Goal: Share content: Share content

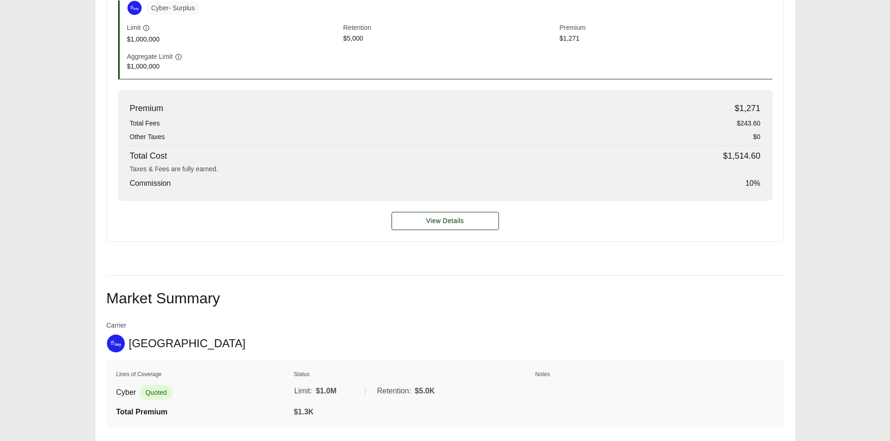
scroll to position [327, 0]
click at [447, 221] on span "View Details" at bounding box center [445, 221] width 38 height 10
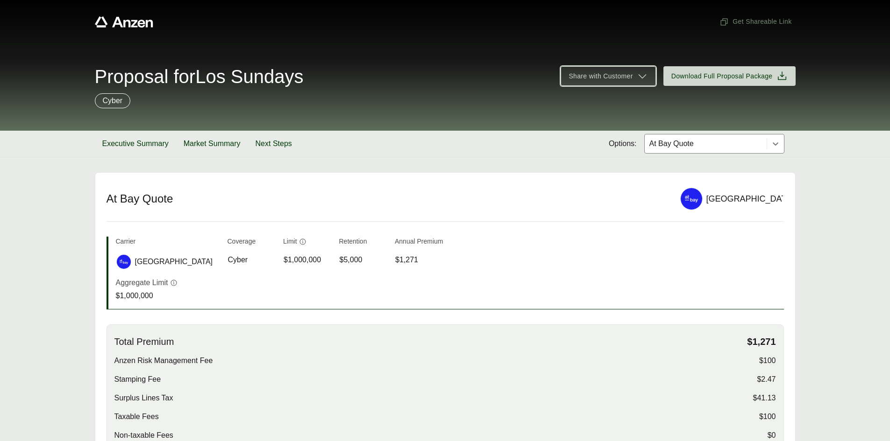
click at [600, 78] on span "Share with Customer" at bounding box center [600, 76] width 64 height 10
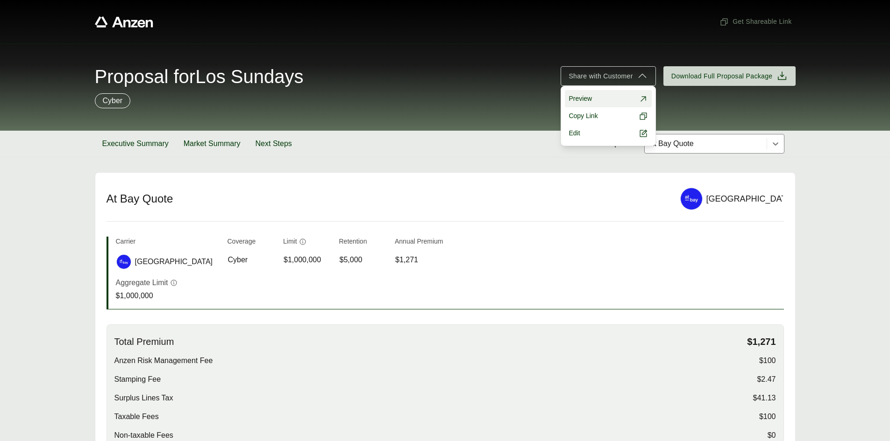
click at [582, 97] on span "Preview" at bounding box center [579, 99] width 23 height 10
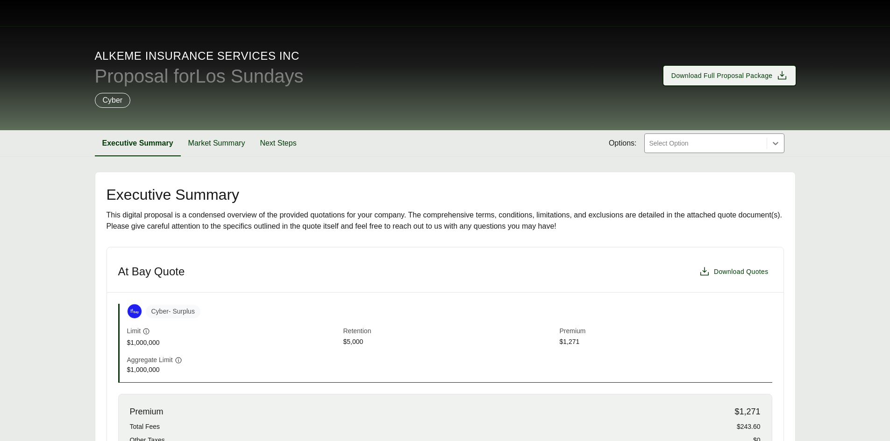
click at [722, 83] on button "Download Full Proposal Package" at bounding box center [729, 76] width 132 height 20
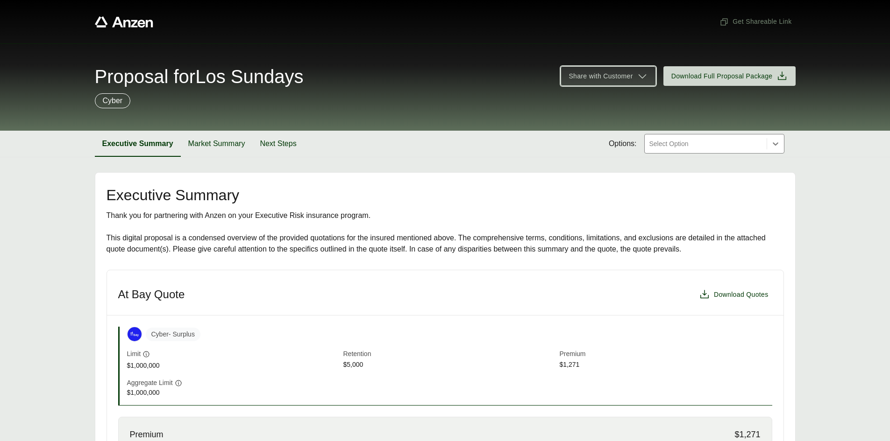
click at [601, 74] on span "Share with Customer" at bounding box center [600, 76] width 64 height 10
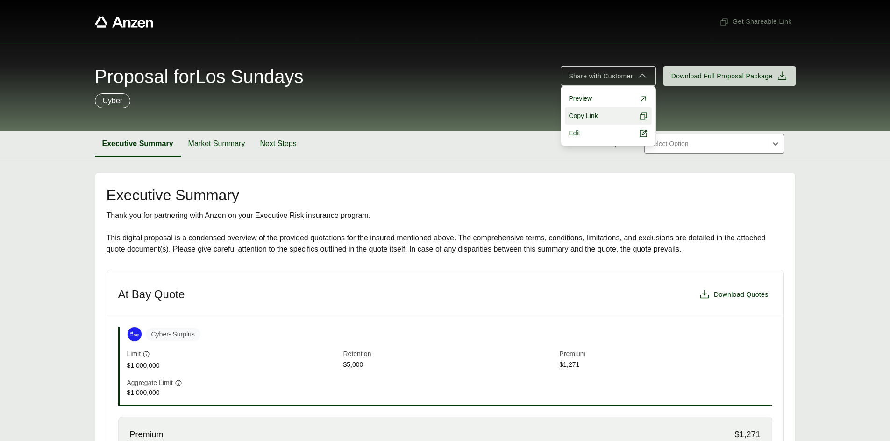
click at [576, 115] on span "Copy Link" at bounding box center [582, 116] width 29 height 10
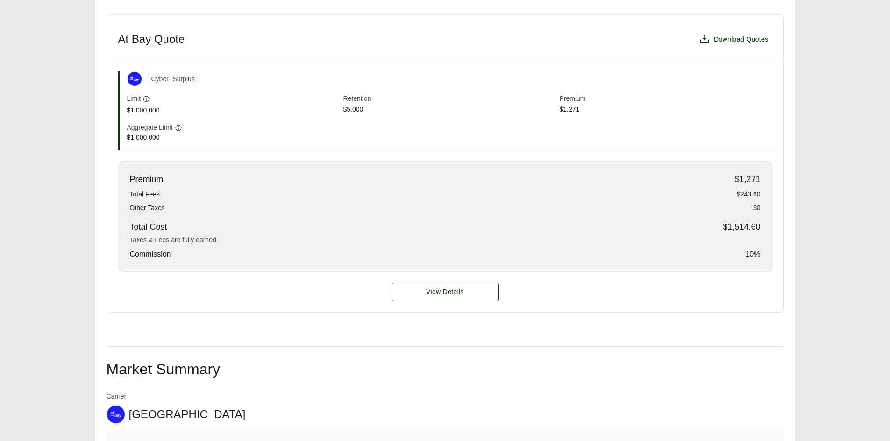
scroll to position [280, 0]
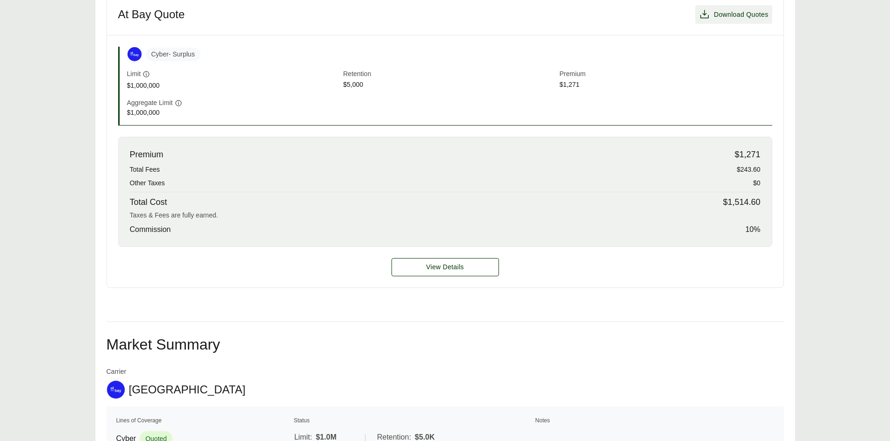
click at [724, 19] on span "Download Quotes" at bounding box center [741, 15] width 55 height 10
